Goal: Information Seeking & Learning: Learn about a topic

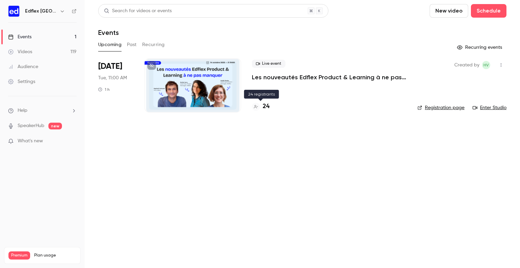
click at [262, 108] on div "24" at bounding box center [261, 106] width 18 height 9
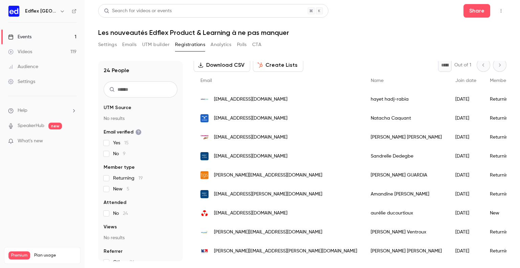
click at [425, 29] on h1 "Les nouveautés Edflex Product & Learning à ne pas manquer" at bounding box center [302, 32] width 408 height 8
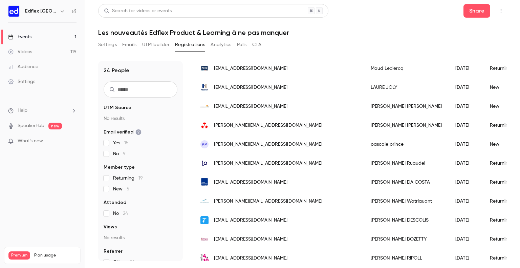
scroll to position [282, 0]
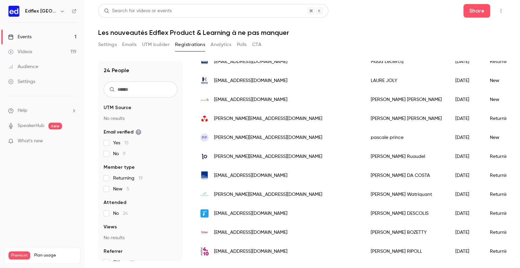
click at [516, 186] on main "Search for videos or events Share Les nouveautés Edflex Product & Learning à ne…" at bounding box center [302, 134] width 435 height 268
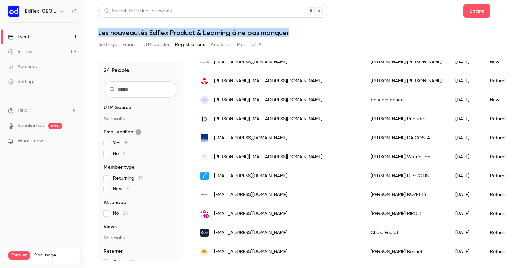
drag, startPoint x: 295, startPoint y: 33, endPoint x: 95, endPoint y: 32, distance: 199.7
click at [95, 32] on main "Search for videos or events Share Les nouveautés Edflex Product & Learning à ne…" at bounding box center [302, 134] width 435 height 268
copy h1 "Les nouveautés Edflex Product & Learning à ne pas manquer"
